Goal: Use online tool/utility: Utilize a website feature to perform a specific function

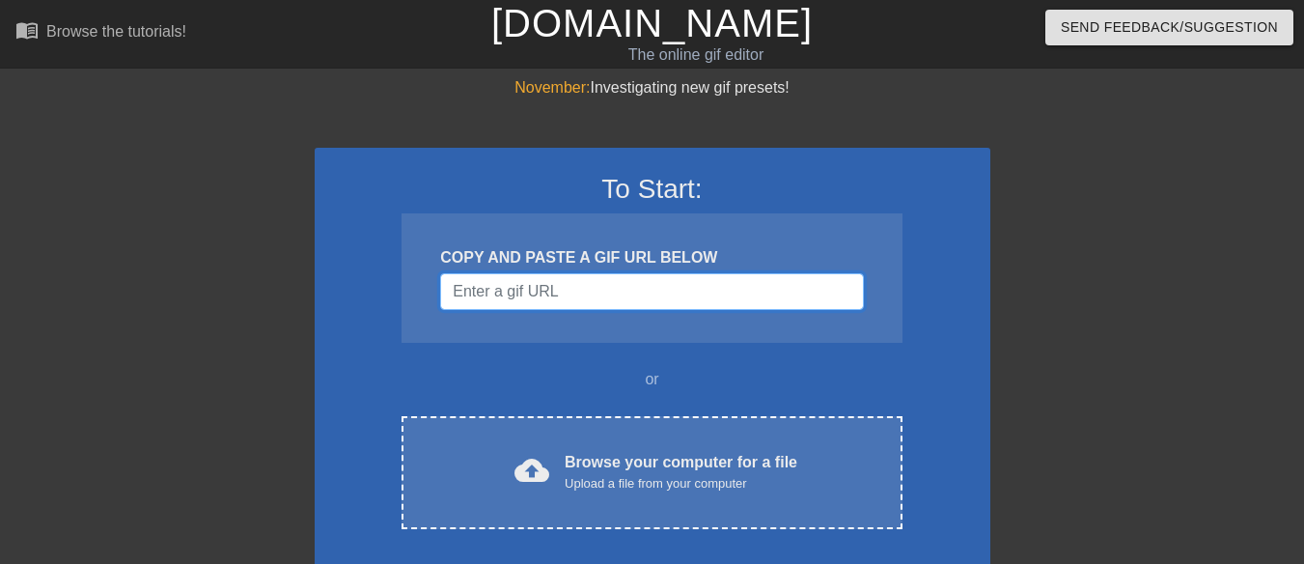
click at [525, 289] on input "Username" at bounding box center [651, 291] width 423 height 37
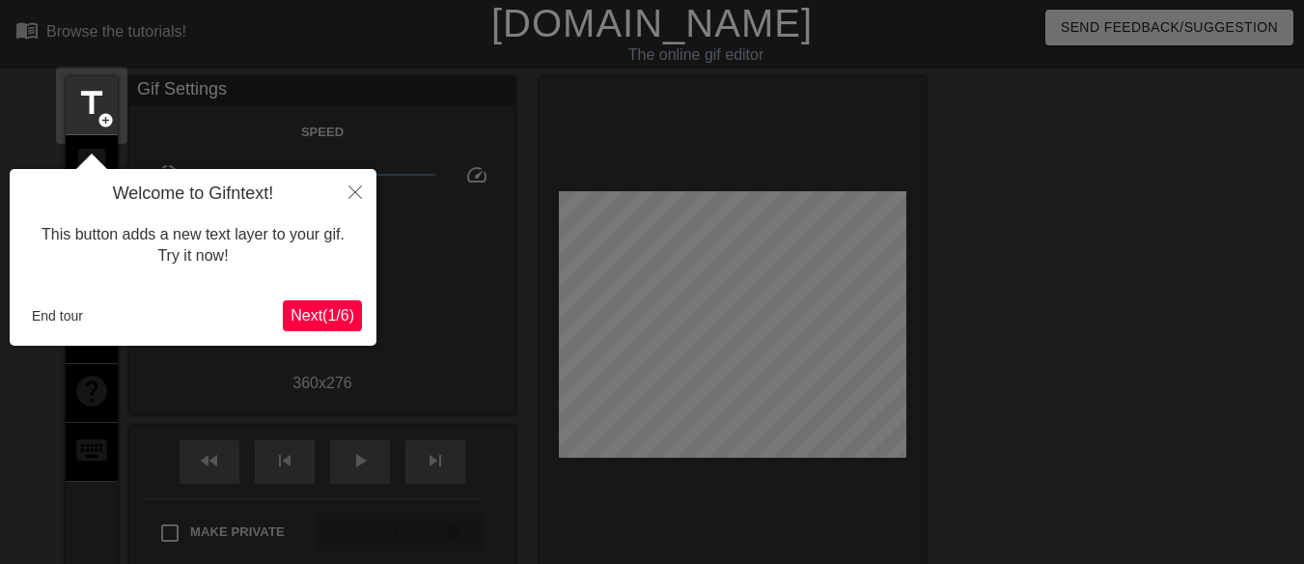
scroll to position [47, 0]
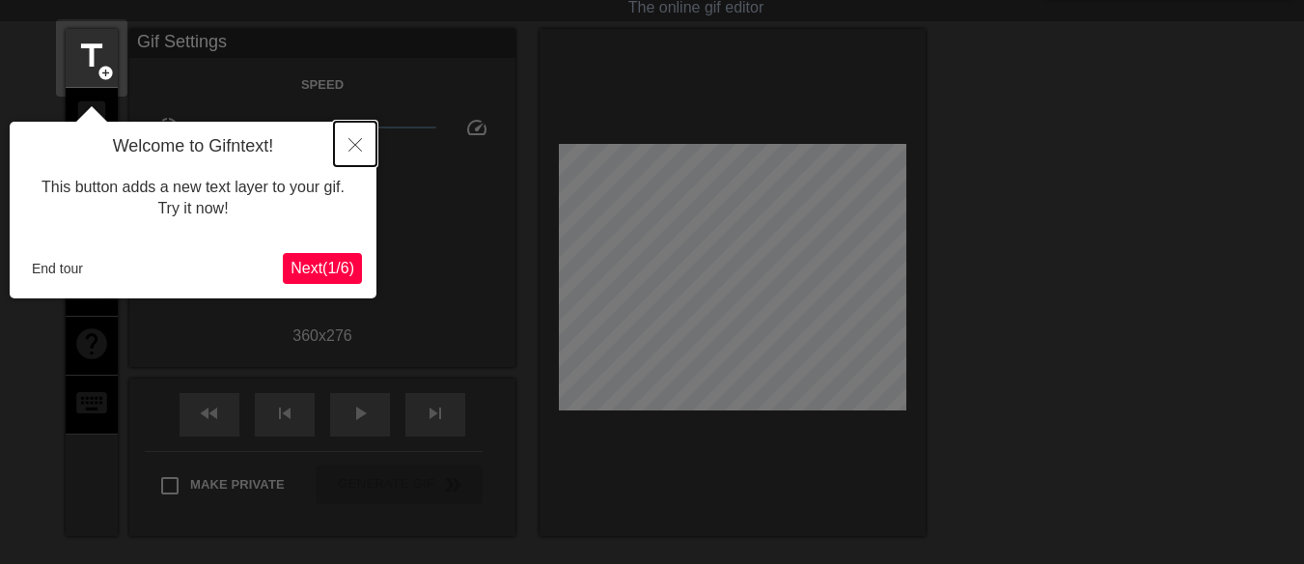
click at [357, 151] on icon "Close" at bounding box center [355, 145] width 14 height 14
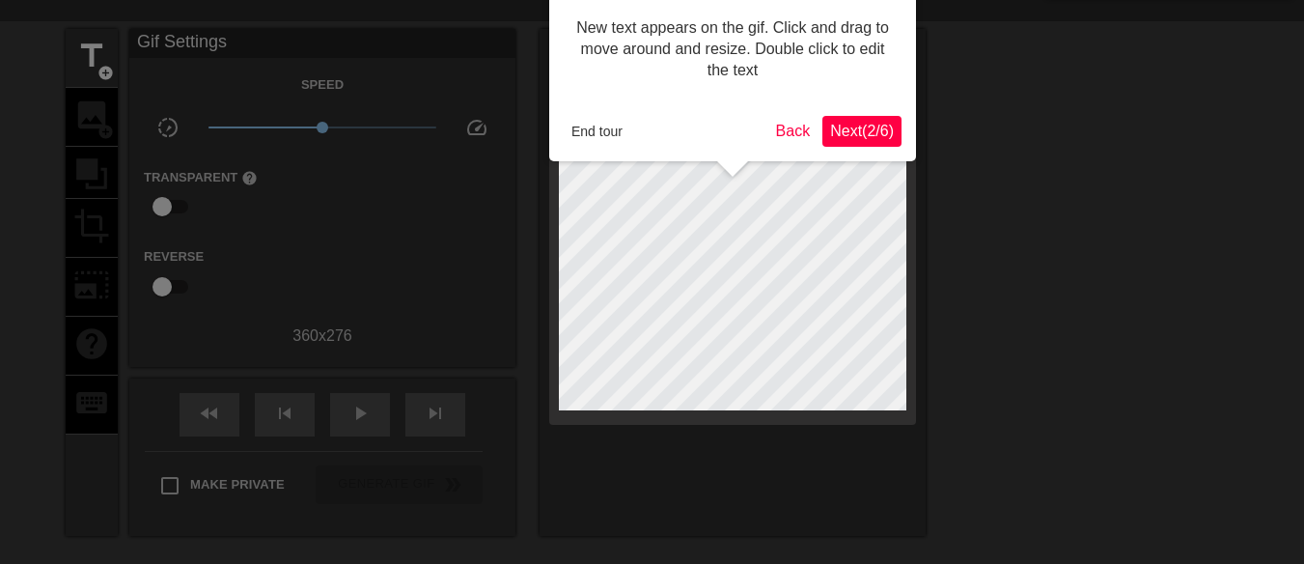
scroll to position [0, 0]
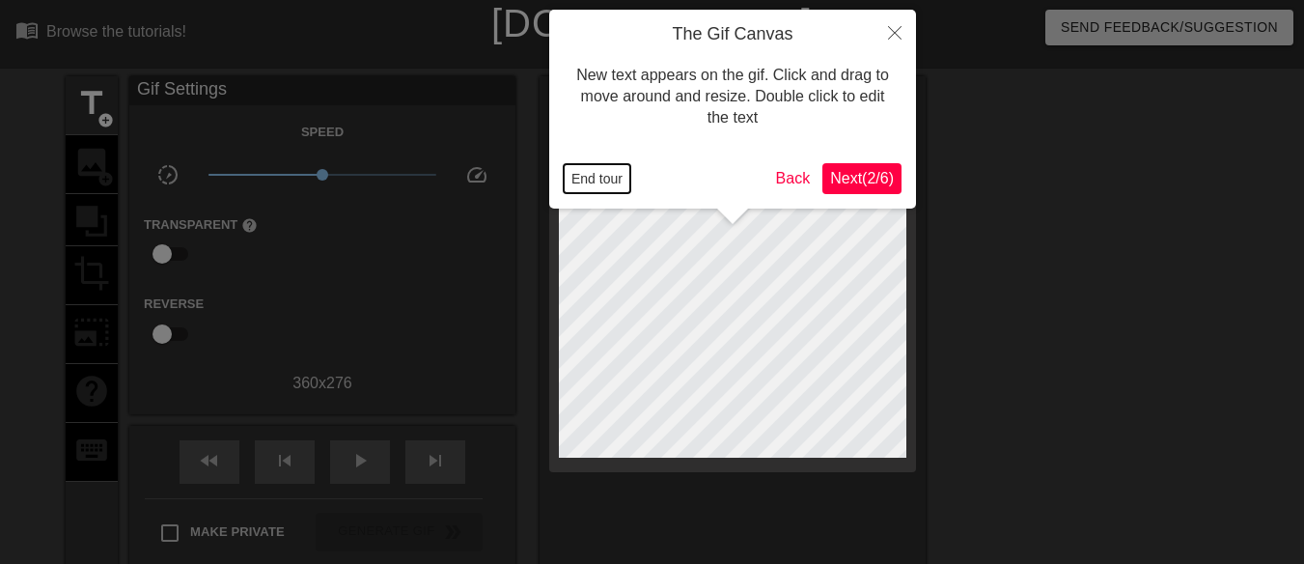
click at [596, 186] on button "End tour" at bounding box center [597, 178] width 67 height 29
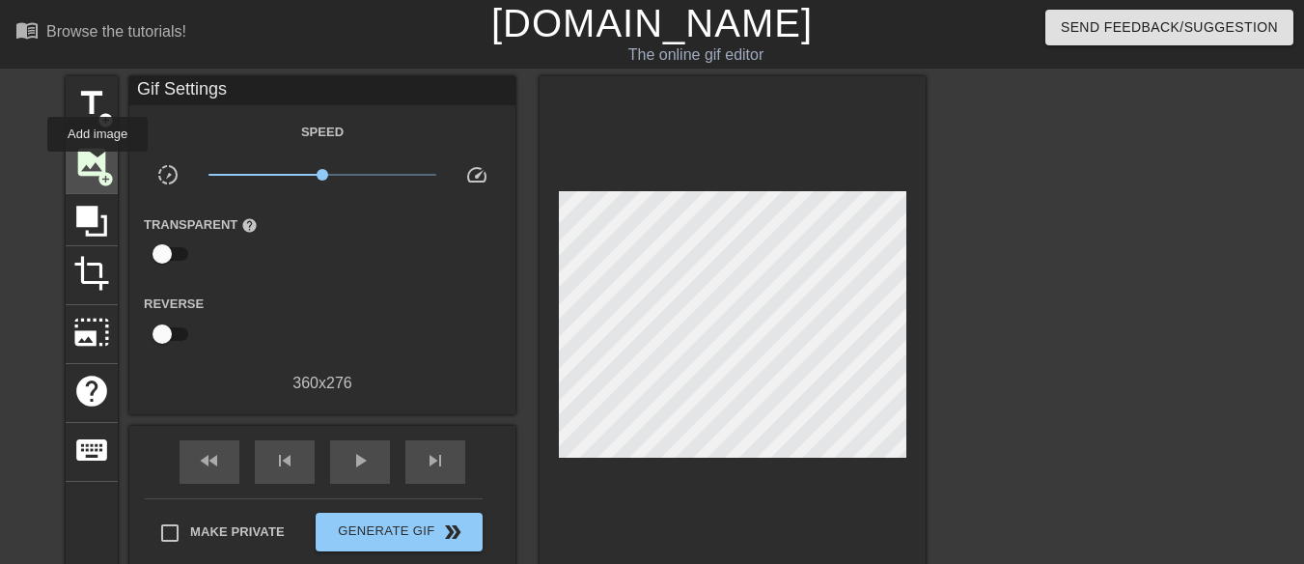
click at [97, 165] on span "image" at bounding box center [91, 162] width 37 height 37
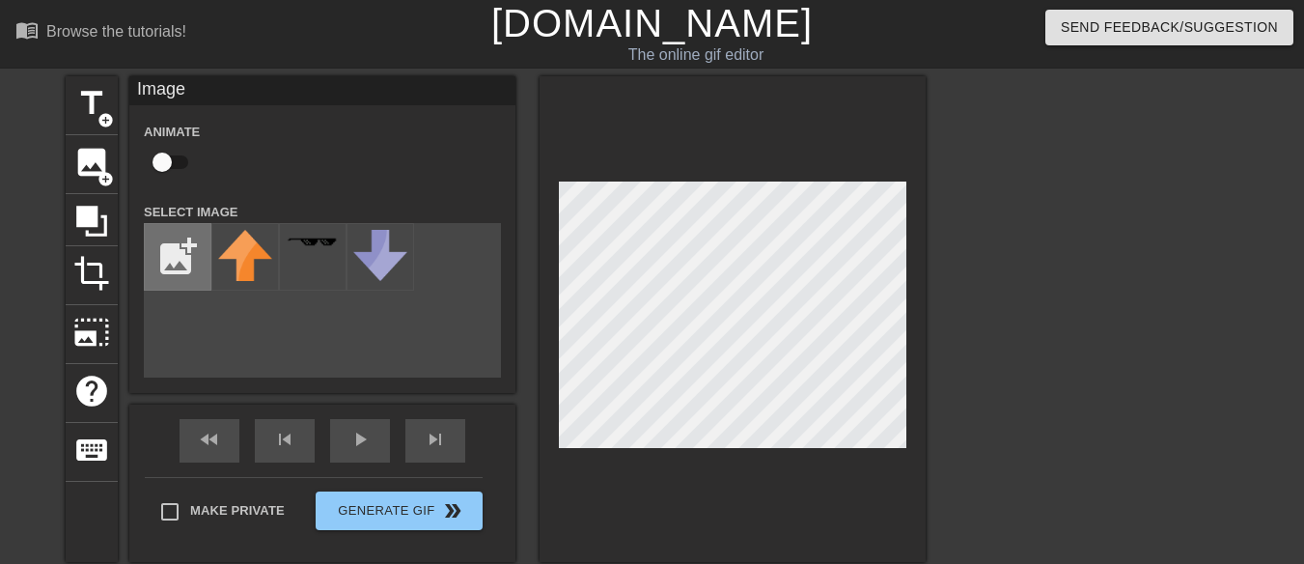
click at [180, 246] on input "file" at bounding box center [178, 257] width 66 height 66
click at [183, 267] on input "file" at bounding box center [178, 257] width 66 height 66
type input "C:\fakepath\ows.png"
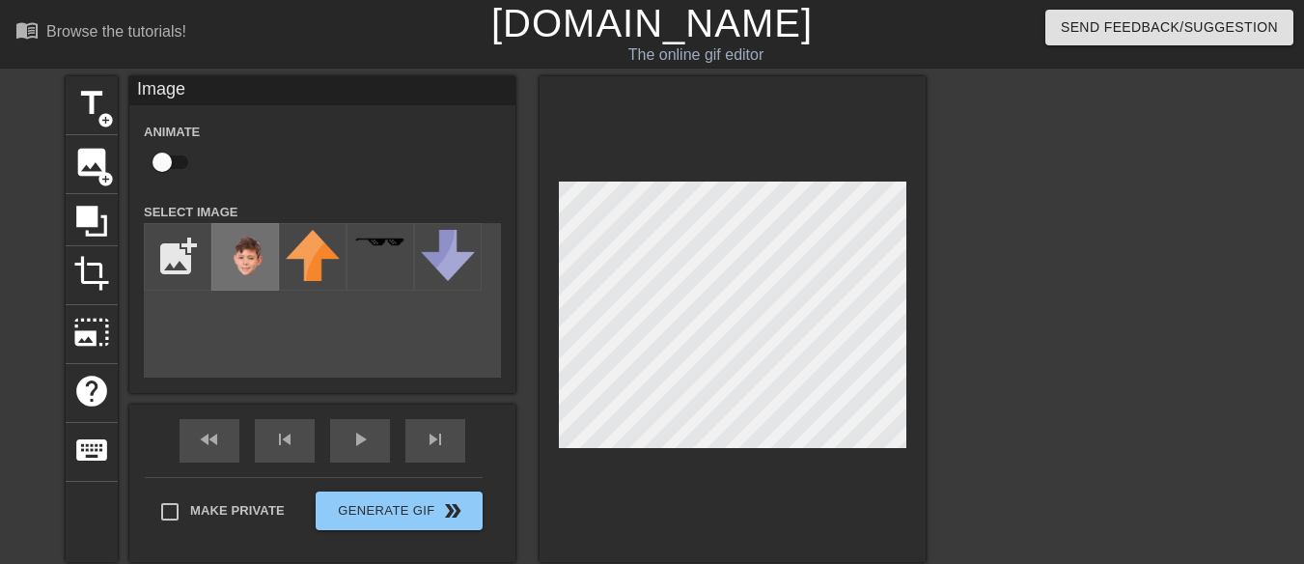
click at [238, 251] on img at bounding box center [245, 264] width 54 height 69
click at [621, 454] on div at bounding box center [733, 319] width 386 height 486
click at [933, 270] on div "title add_circle image add_circle crop photo_size_select_large help keyboard Im…" at bounding box center [652, 365] width 1304 height 579
click at [182, 155] on input "checkbox" at bounding box center [162, 162] width 110 height 37
checkbox input "true"
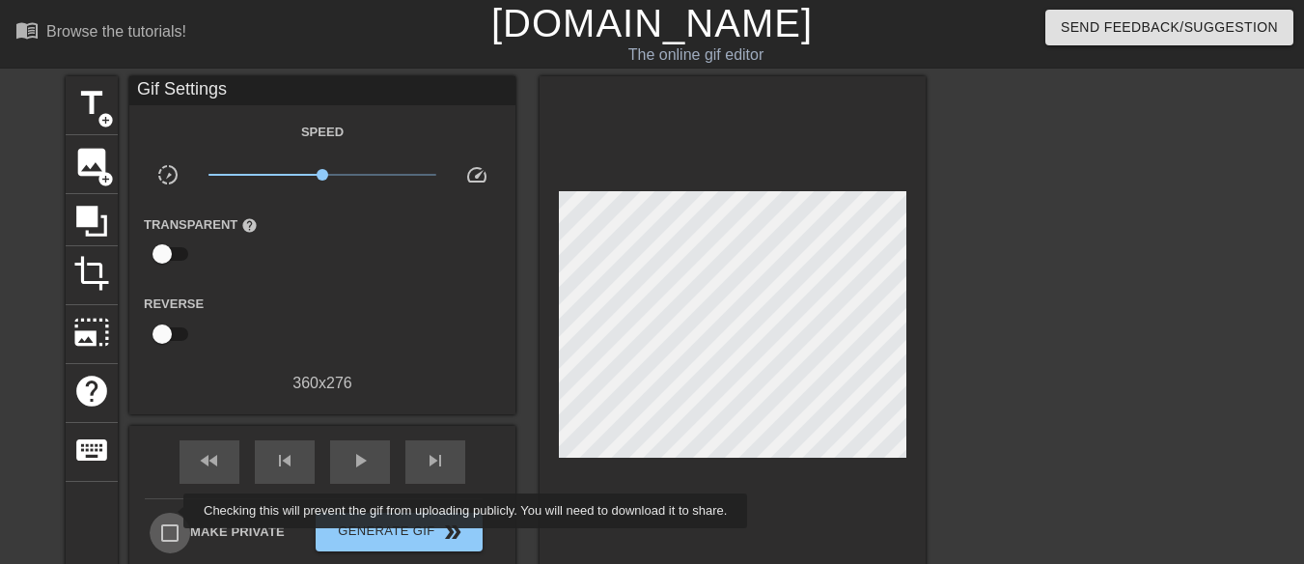
click at [171, 513] on input "Make Private" at bounding box center [170, 533] width 41 height 41
checkbox input "true"
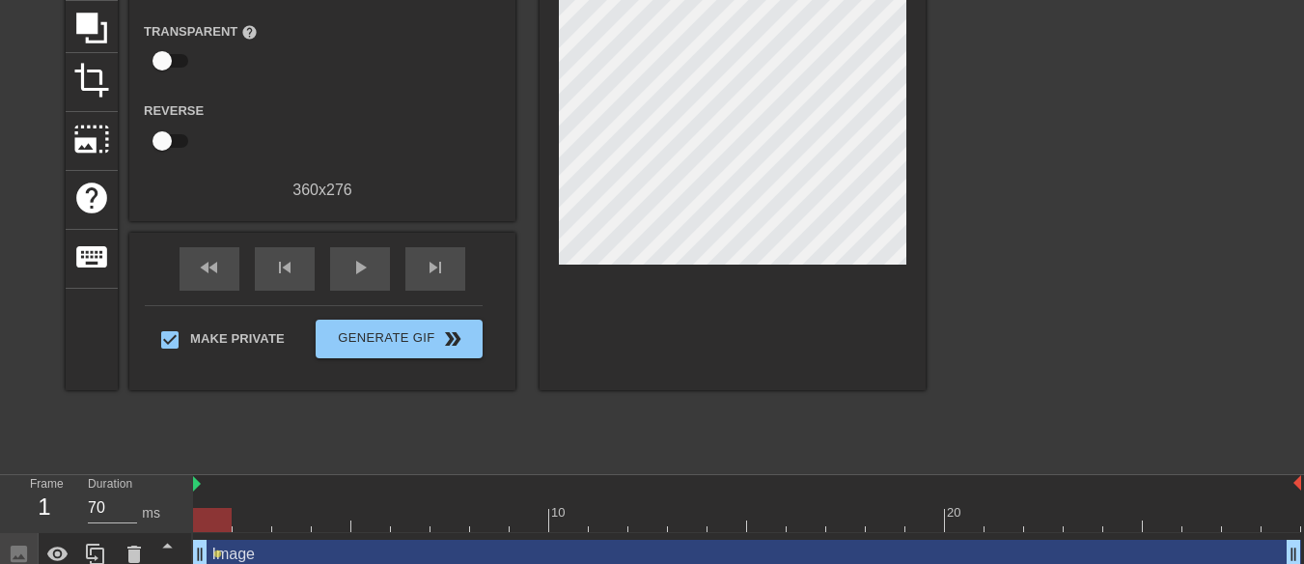
scroll to position [209, 0]
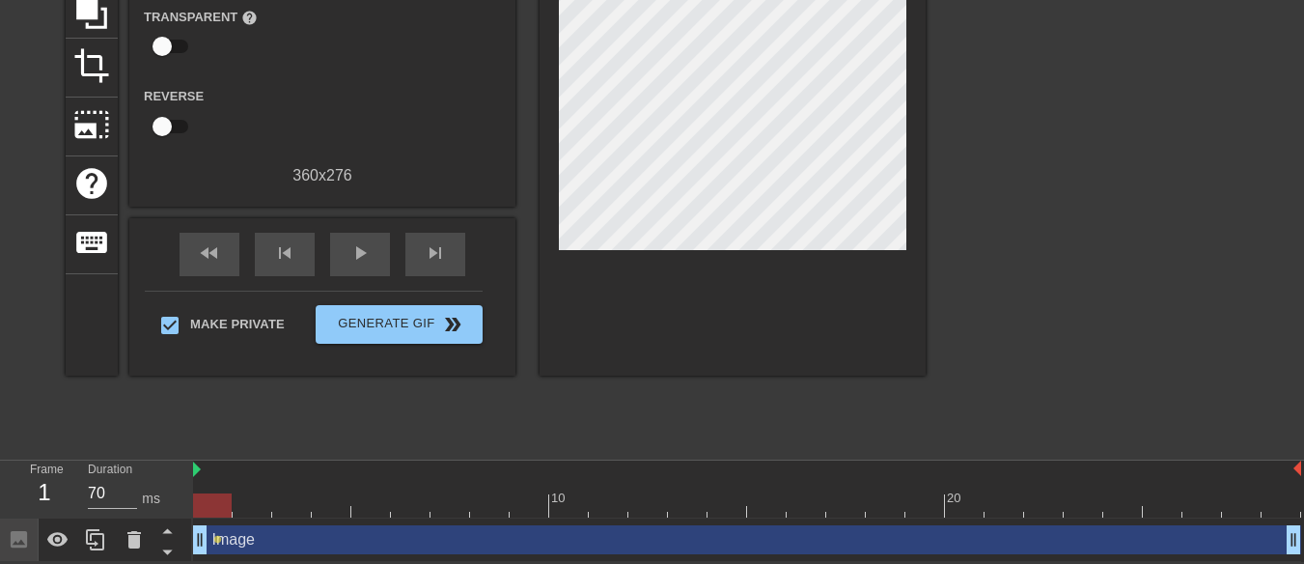
drag, startPoint x: 202, startPoint y: 544, endPoint x: 220, endPoint y: 544, distance: 18.3
drag, startPoint x: 208, startPoint y: 506, endPoint x: 223, endPoint y: 506, distance: 15.4
click at [223, 506] on div at bounding box center [212, 505] width 39 height 24
drag, startPoint x: 215, startPoint y: 503, endPoint x: 260, endPoint y: 501, distance: 44.4
click at [260, 501] on div at bounding box center [252, 505] width 39 height 24
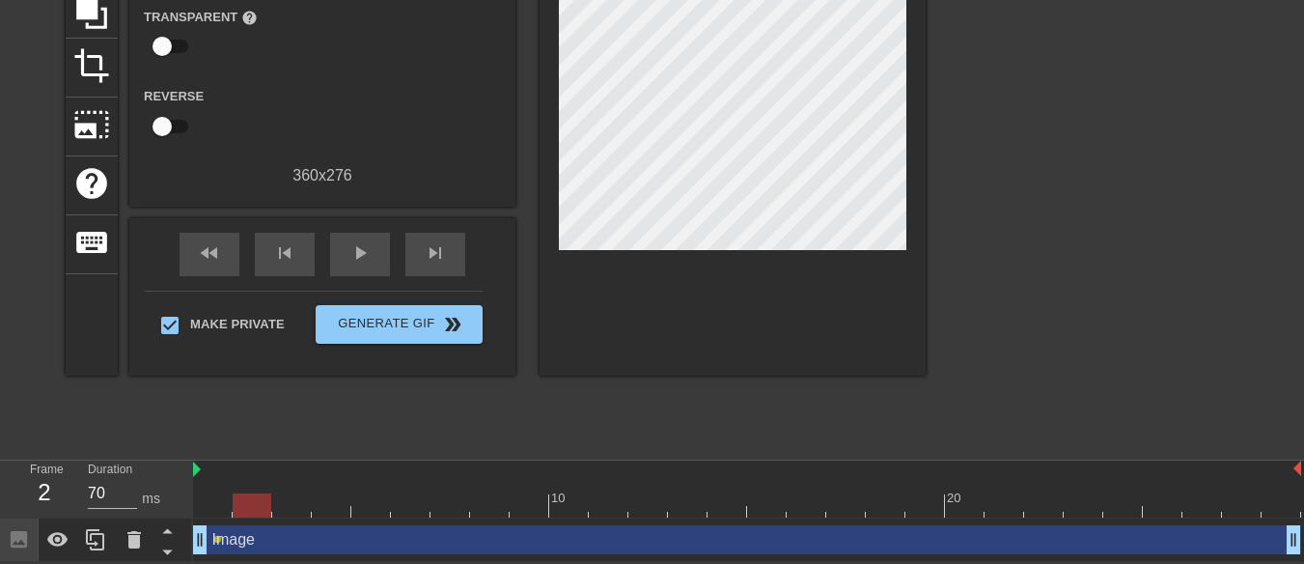
click at [223, 547] on div "Image drag_handle drag_handle" at bounding box center [747, 539] width 1108 height 29
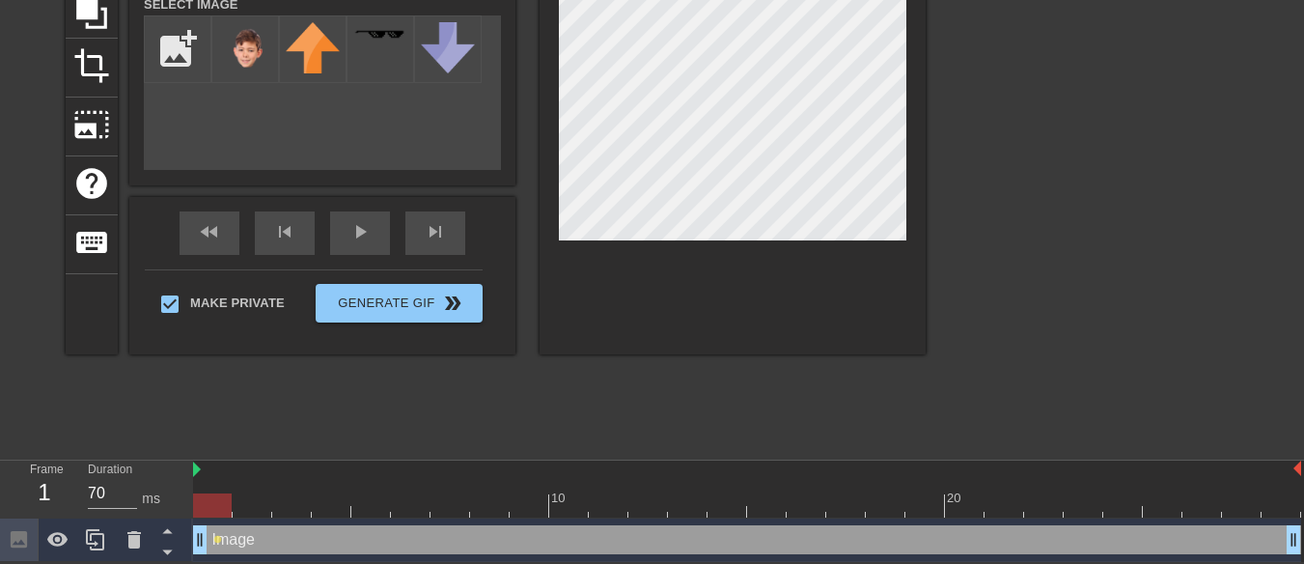
click at [220, 504] on div at bounding box center [212, 505] width 39 height 24
click at [227, 535] on div "Image drag_handle drag_handle" at bounding box center [747, 539] width 1108 height 29
click at [252, 502] on div at bounding box center [747, 505] width 1108 height 24
click at [288, 501] on div at bounding box center [747, 505] width 1108 height 24
click at [336, 509] on div at bounding box center [331, 505] width 39 height 24
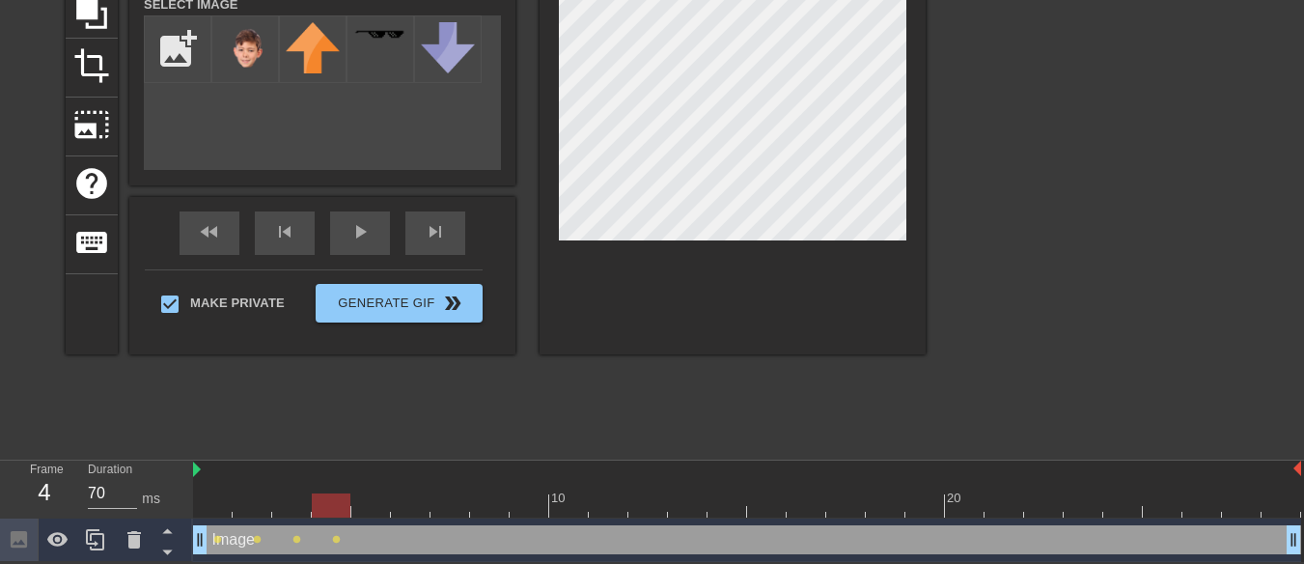
click at [370, 504] on div at bounding box center [747, 505] width 1108 height 24
click at [411, 499] on div at bounding box center [747, 505] width 1108 height 24
click at [453, 498] on div at bounding box center [747, 505] width 1108 height 24
click at [490, 503] on div at bounding box center [747, 505] width 1108 height 24
click at [536, 506] on div at bounding box center [747, 505] width 1108 height 24
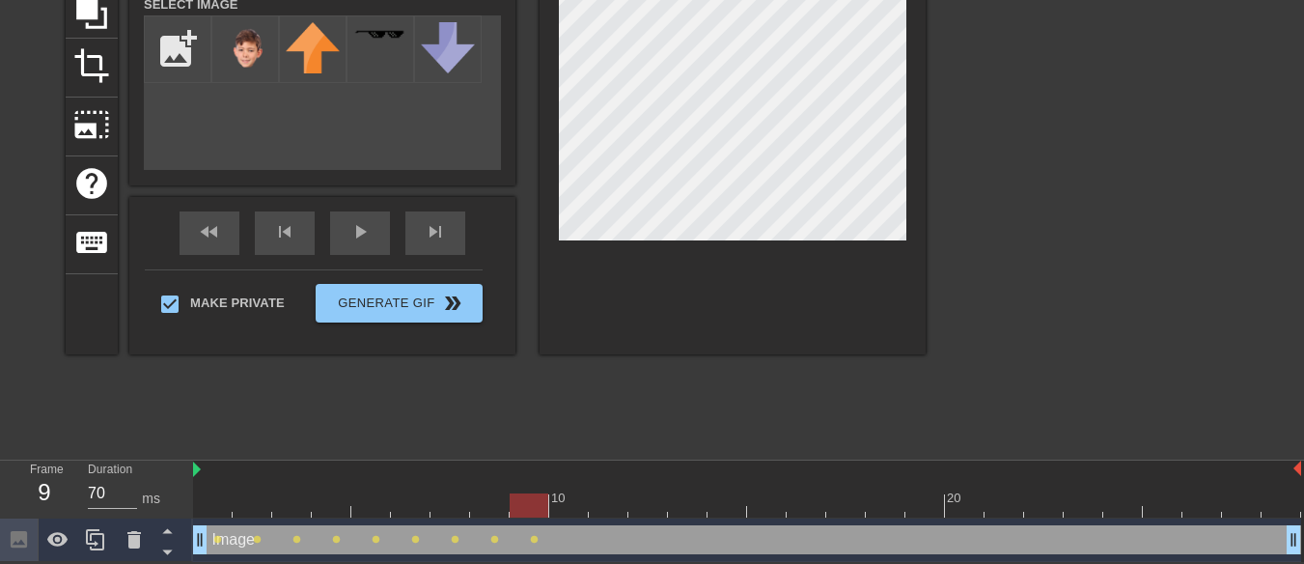
click at [569, 495] on div at bounding box center [747, 505] width 1108 height 24
click at [613, 498] on div at bounding box center [747, 505] width 1108 height 24
drag, startPoint x: 650, startPoint y: 500, endPoint x: 818, endPoint y: 381, distance: 205.7
click at [652, 500] on div at bounding box center [747, 505] width 1108 height 24
click at [690, 501] on div at bounding box center [747, 505] width 1108 height 24
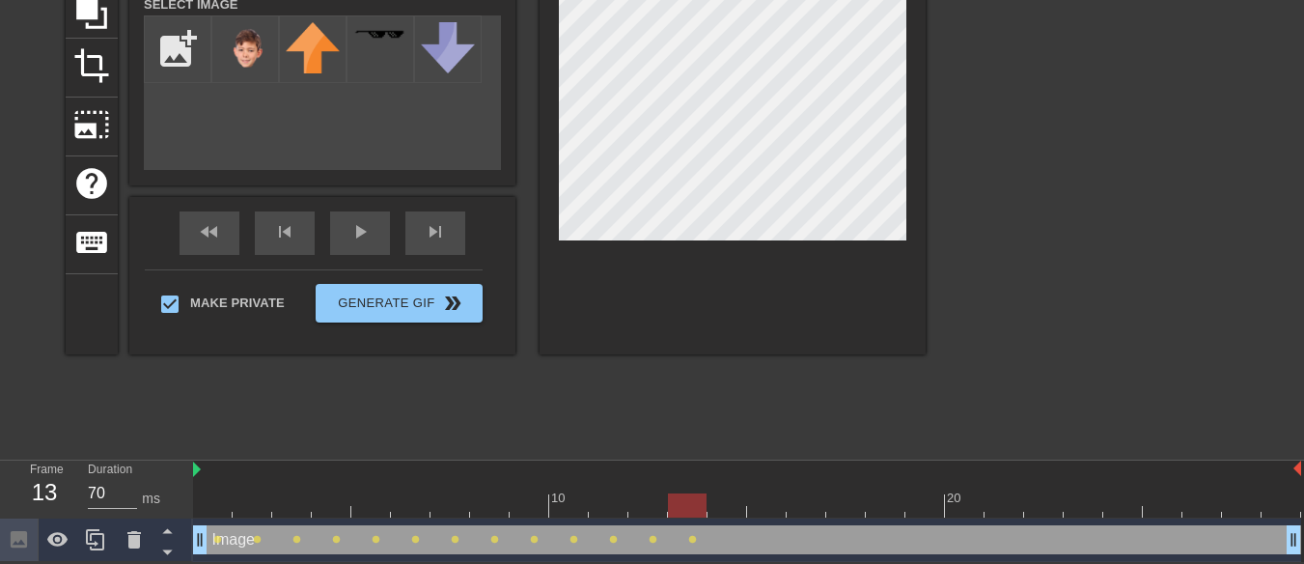
click at [732, 505] on div at bounding box center [747, 505] width 1108 height 24
click at [776, 498] on div at bounding box center [747, 505] width 1108 height 24
click at [799, 509] on div at bounding box center [747, 505] width 1108 height 24
click at [852, 504] on div at bounding box center [747, 505] width 1108 height 24
click at [887, 503] on div at bounding box center [747, 505] width 1108 height 24
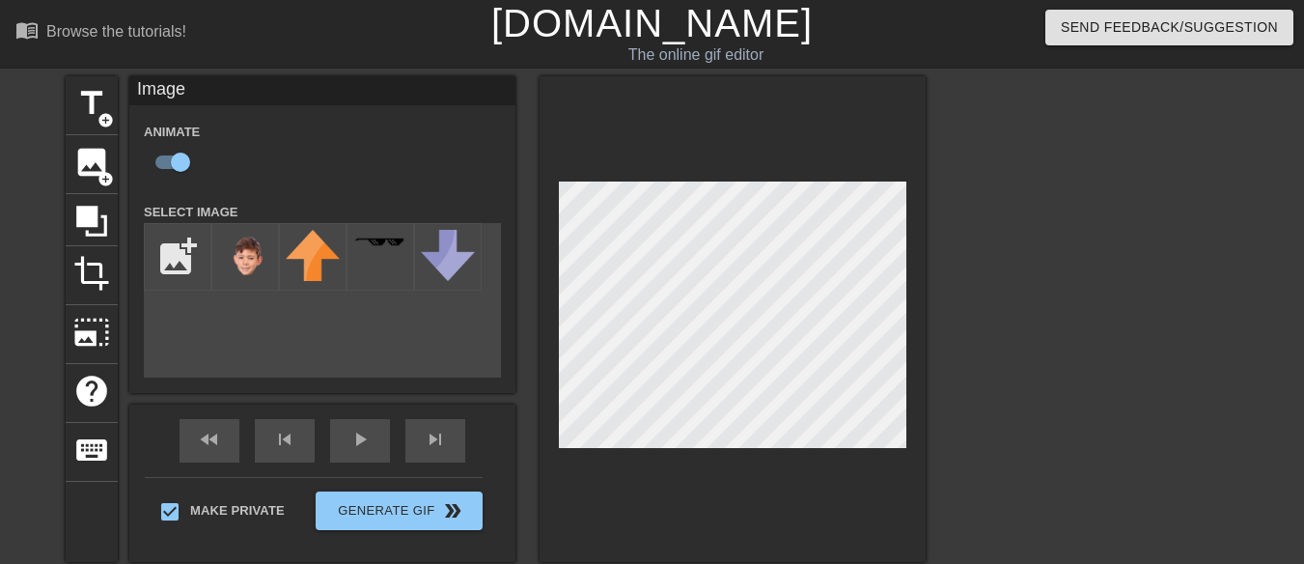
scroll to position [193, 0]
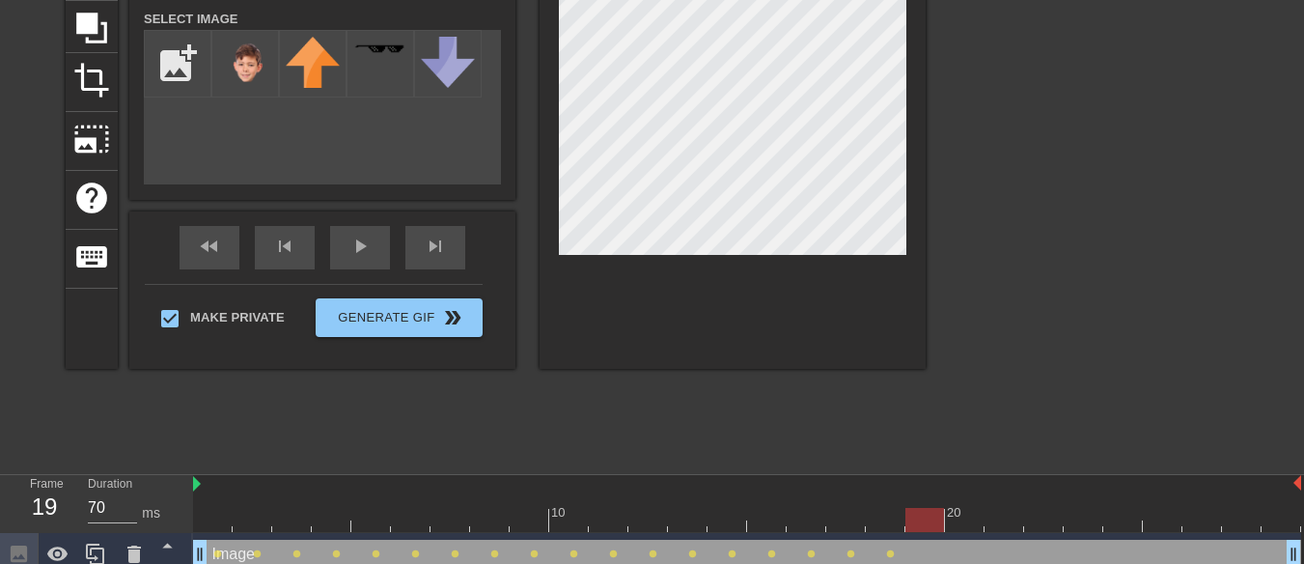
click at [919, 516] on div at bounding box center [747, 520] width 1108 height 24
click at [974, 525] on div at bounding box center [747, 520] width 1108 height 24
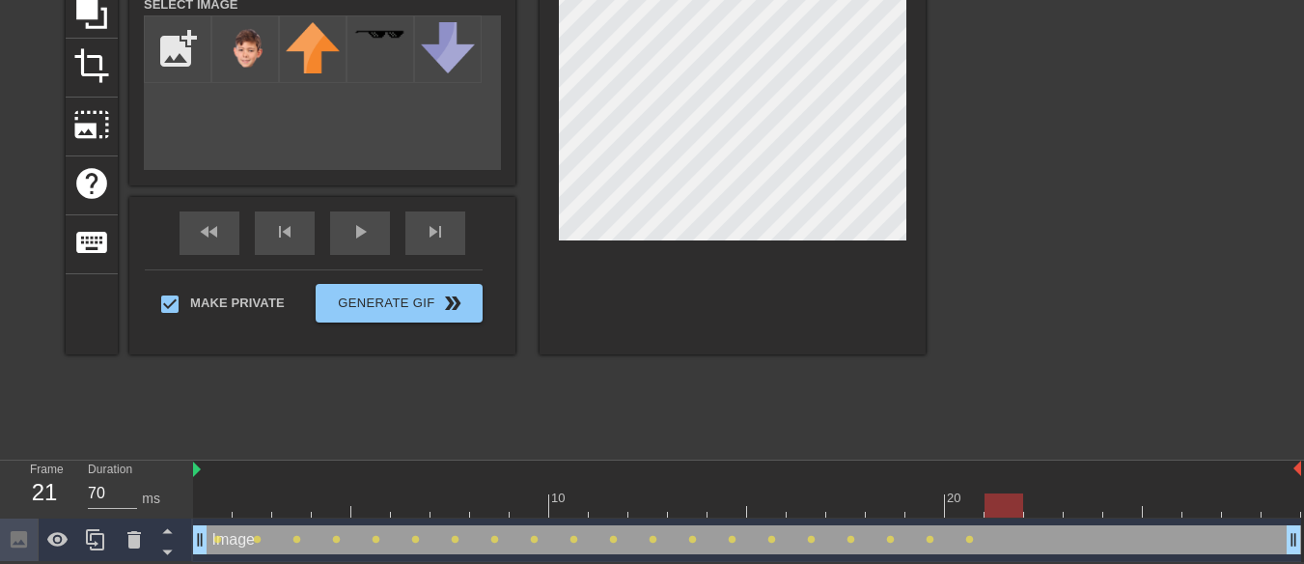
drag, startPoint x: 1009, startPoint y: 510, endPoint x: 997, endPoint y: 466, distance: 45.0
click at [1007, 508] on div at bounding box center [747, 505] width 1108 height 24
click at [1044, 498] on div at bounding box center [747, 505] width 1108 height 24
click at [1084, 494] on div at bounding box center [747, 505] width 1108 height 24
click at [1120, 496] on div at bounding box center [747, 505] width 1108 height 24
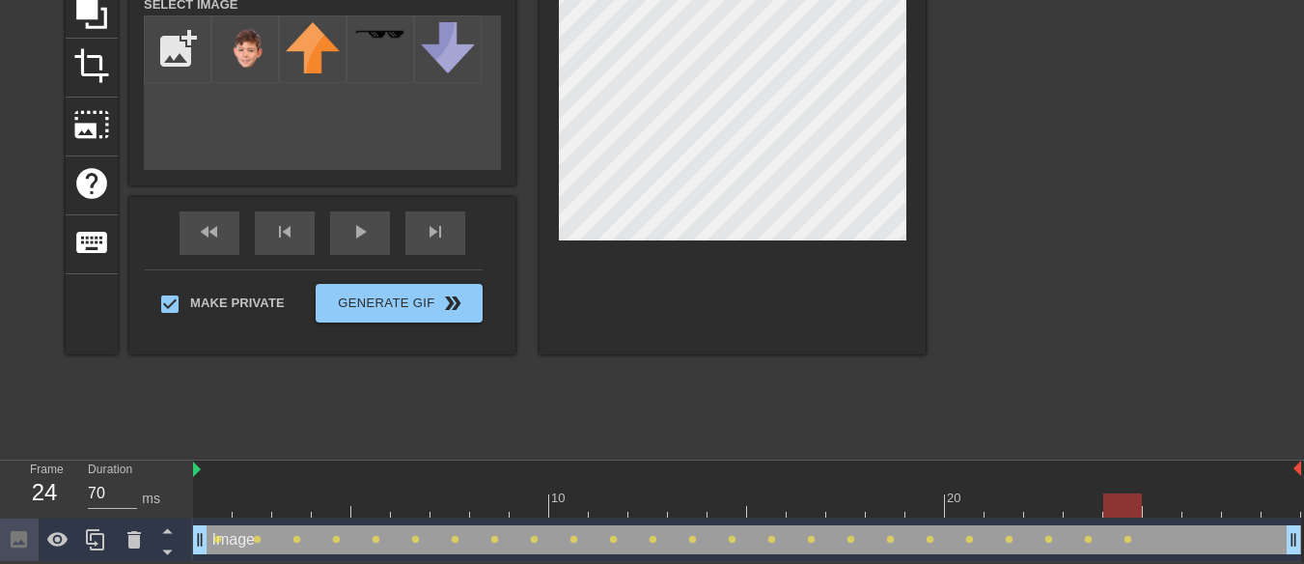
click at [1154, 503] on div at bounding box center [747, 505] width 1108 height 24
click at [1198, 503] on div at bounding box center [747, 505] width 1108 height 24
click at [1243, 511] on div at bounding box center [747, 505] width 1108 height 24
click at [1274, 511] on div at bounding box center [747, 505] width 1108 height 24
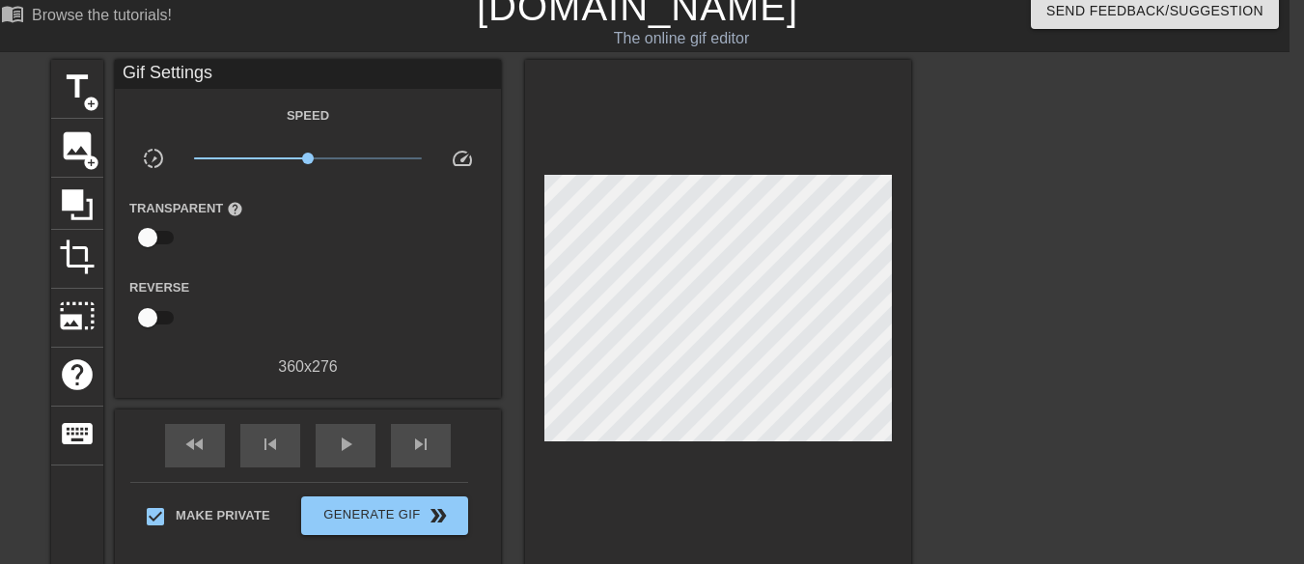
scroll to position [0, 14]
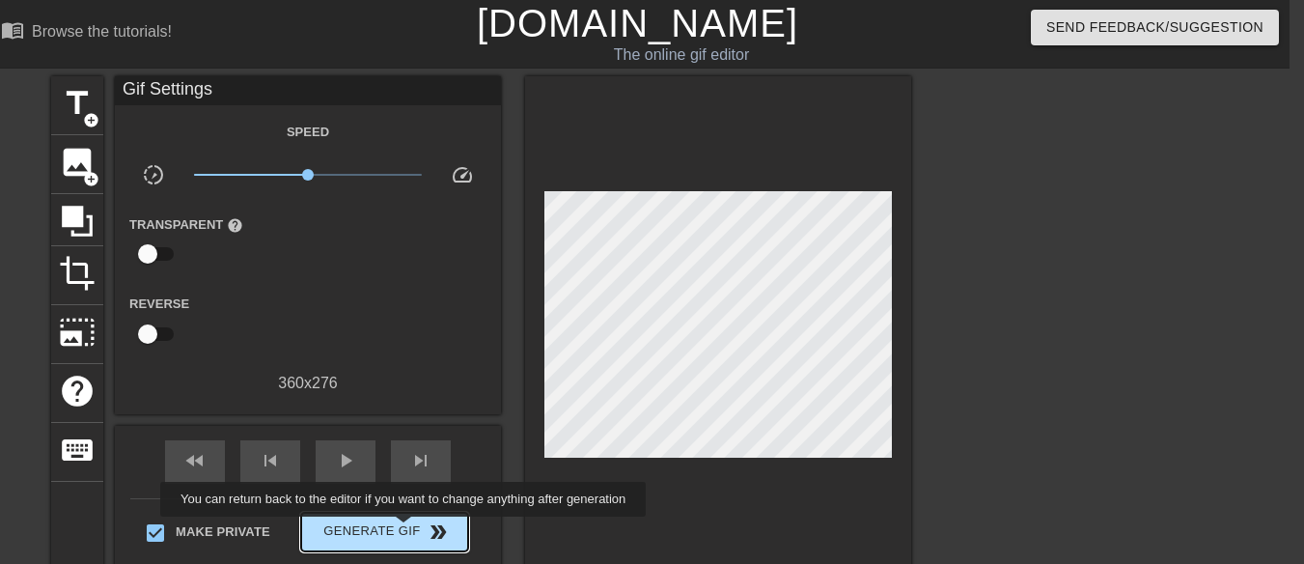
click at [405, 530] on span "Generate Gif double_arrow" at bounding box center [385, 531] width 152 height 23
